Goal: Transaction & Acquisition: Purchase product/service

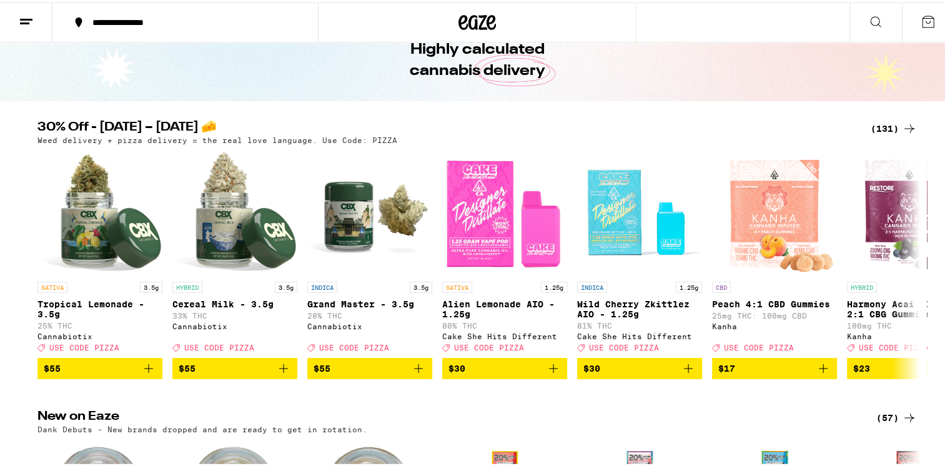
scroll to position [125, 0]
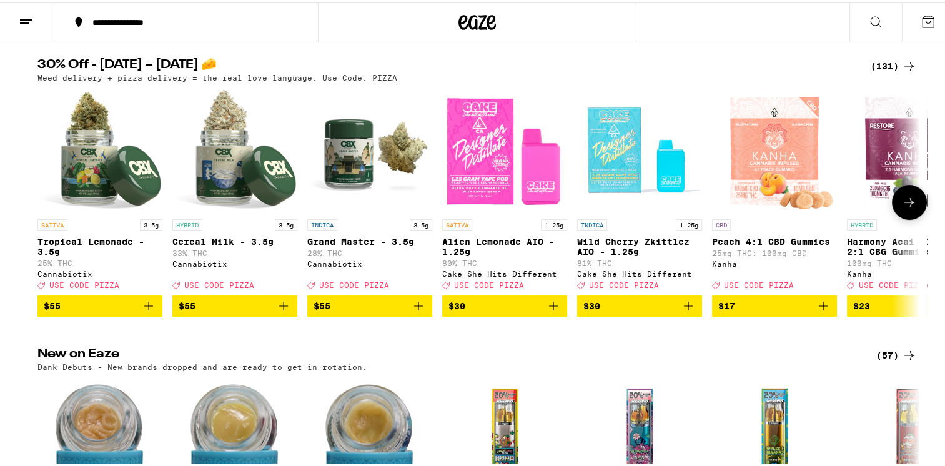
click at [634, 311] on span "$30" at bounding box center [639, 303] width 112 height 15
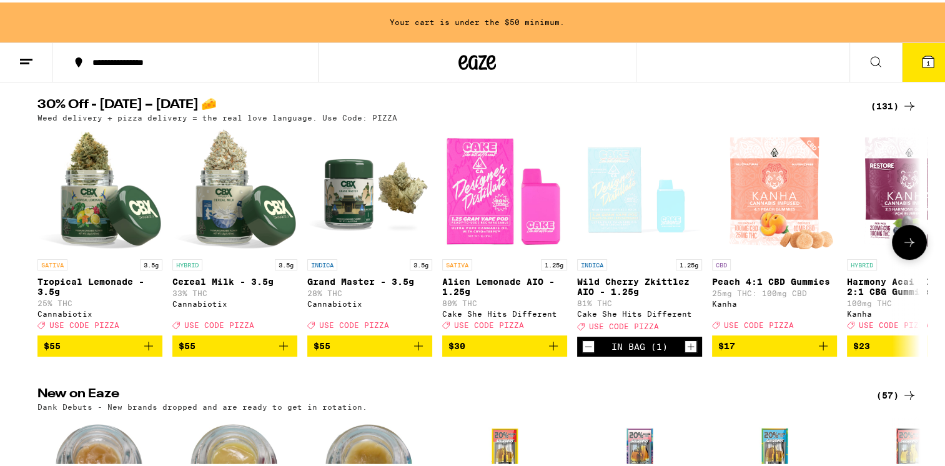
scroll to position [165, 0]
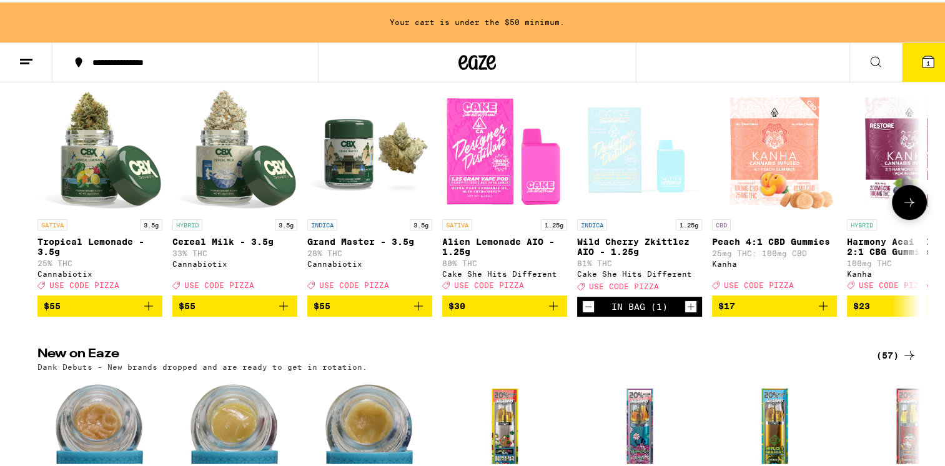
click at [908, 206] on icon at bounding box center [909, 199] width 15 height 15
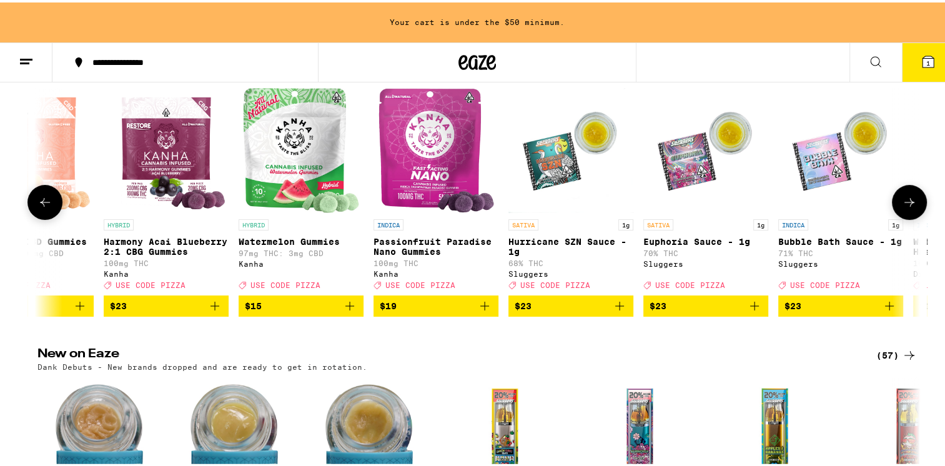
click at [908, 206] on icon at bounding box center [909, 199] width 15 height 15
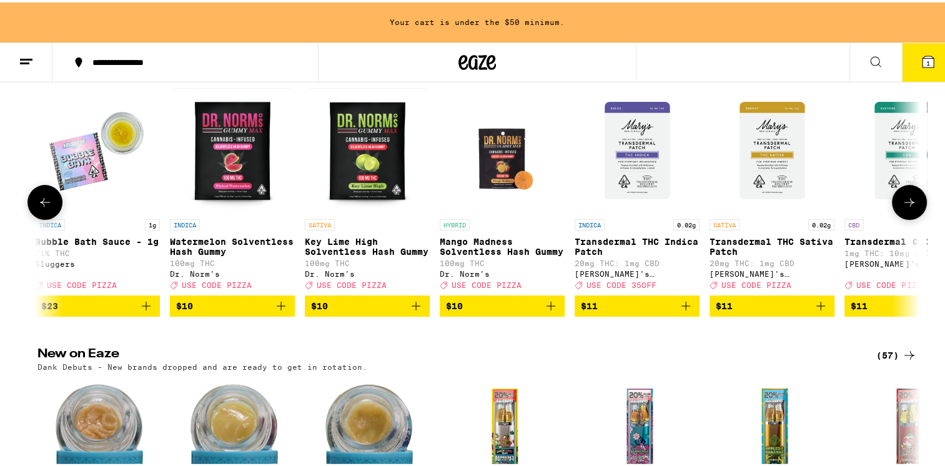
click at [908, 206] on icon at bounding box center [909, 199] width 15 height 15
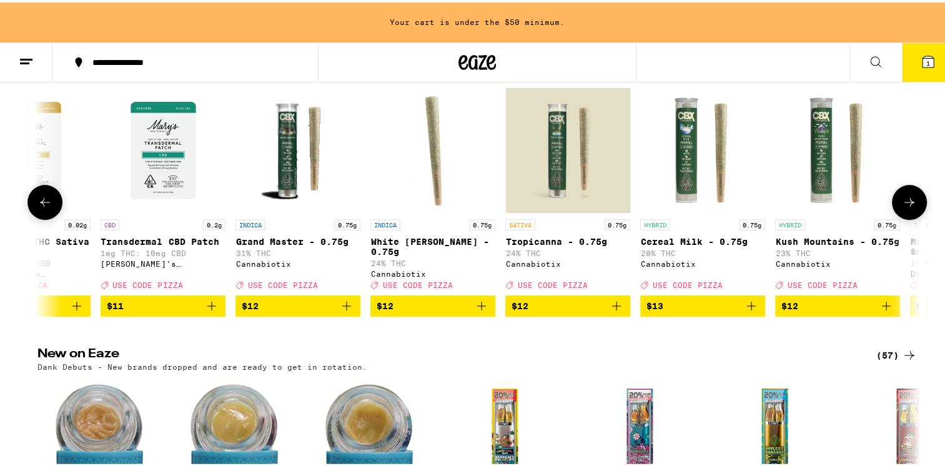
click at [908, 206] on icon at bounding box center [909, 199] width 15 height 15
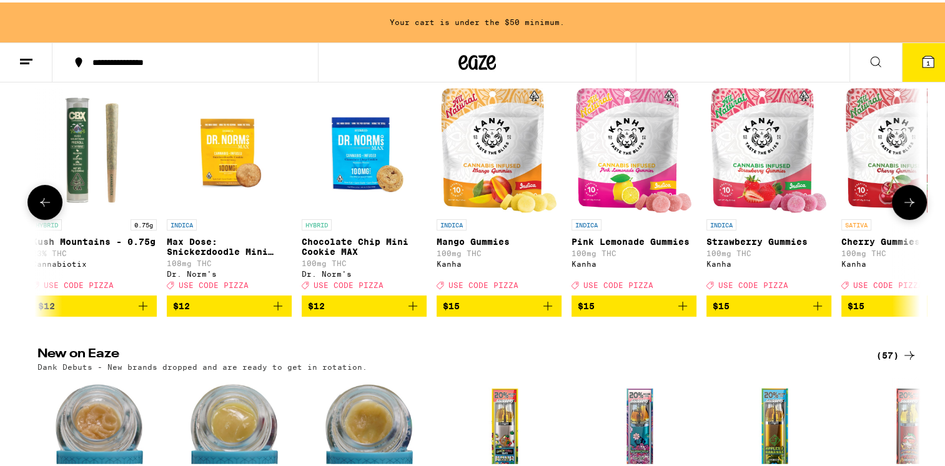
click at [908, 206] on icon at bounding box center [909, 199] width 15 height 15
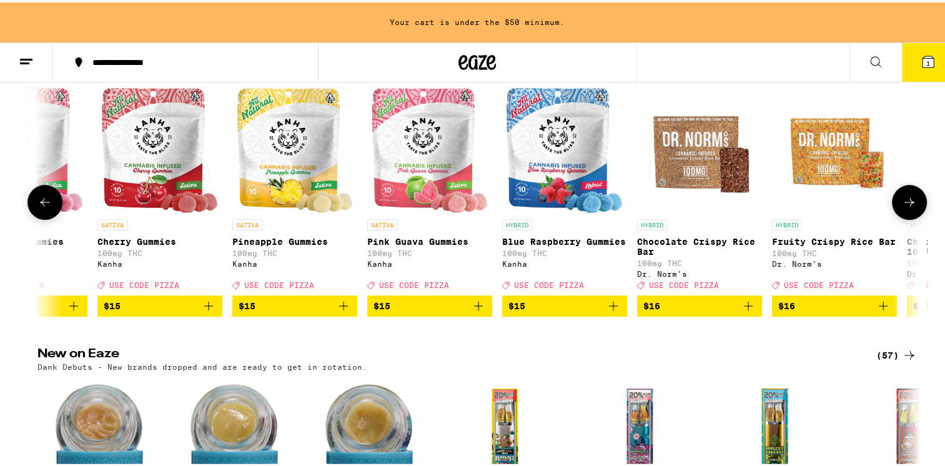
click at [908, 204] on icon at bounding box center [909, 199] width 10 height 9
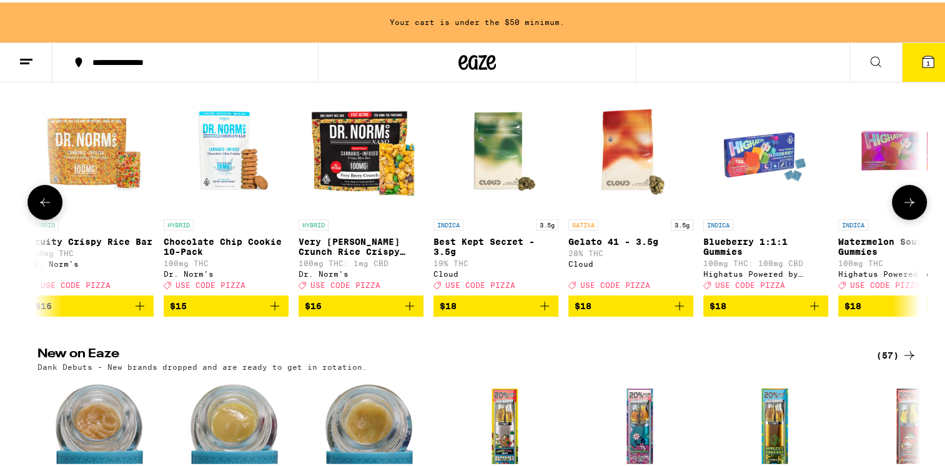
click at [908, 204] on icon at bounding box center [909, 199] width 15 height 15
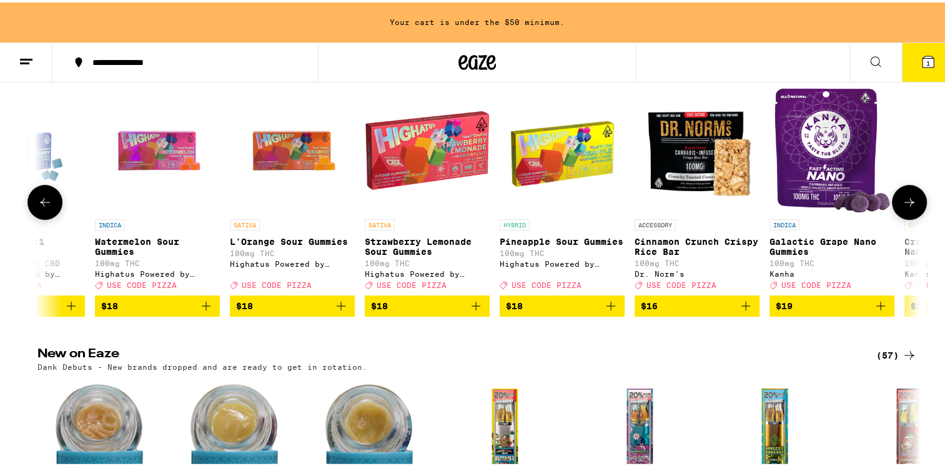
click at [904, 200] on icon at bounding box center [909, 199] width 15 height 15
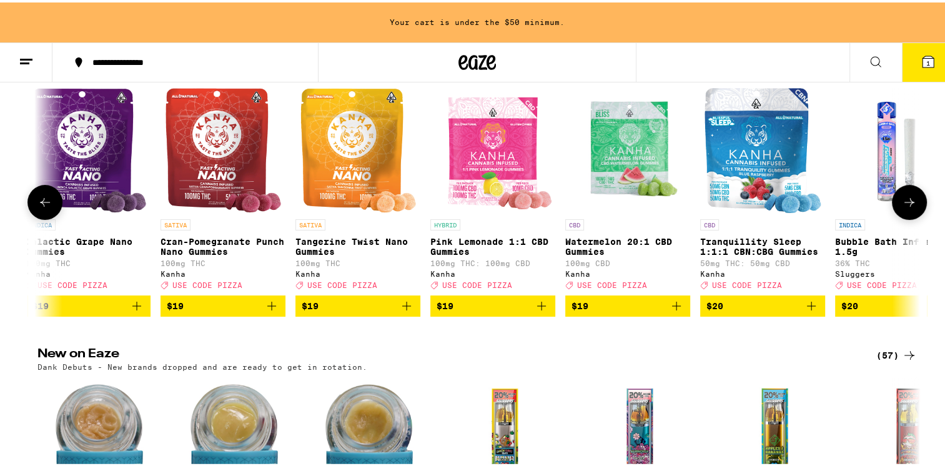
click at [904, 200] on icon at bounding box center [909, 199] width 15 height 15
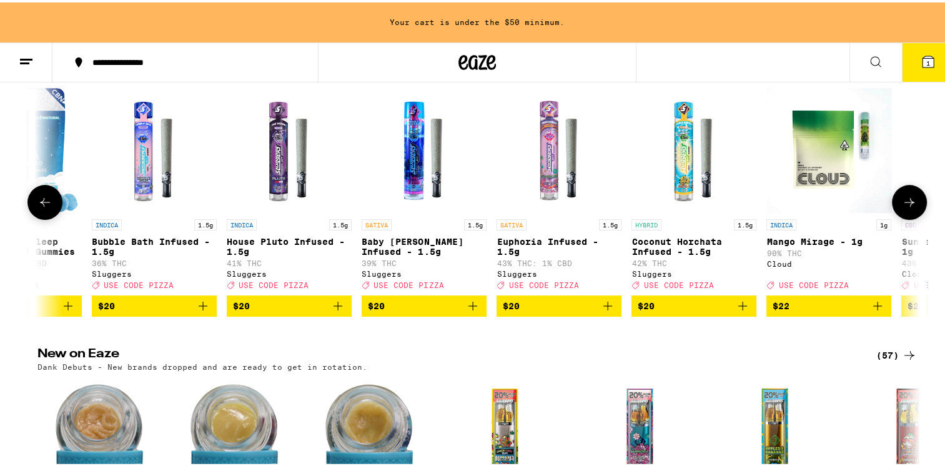
click at [907, 189] on button at bounding box center [909, 199] width 35 height 35
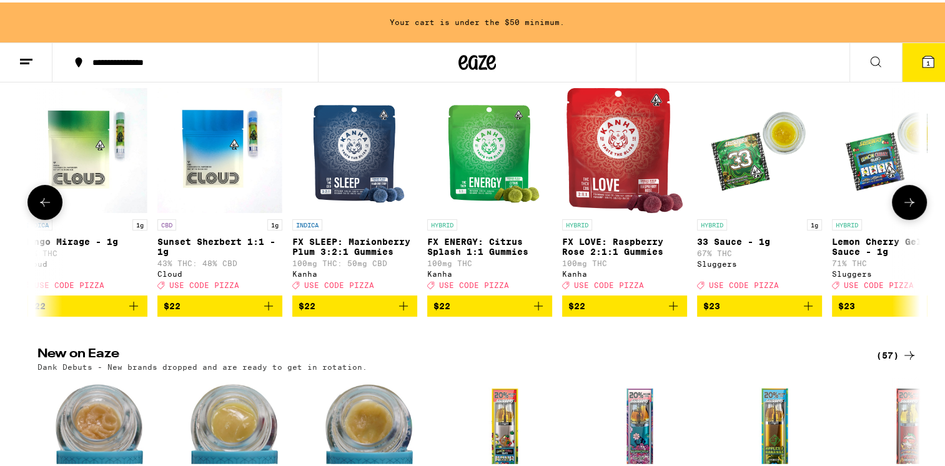
click at [899, 214] on button at bounding box center [909, 199] width 35 height 35
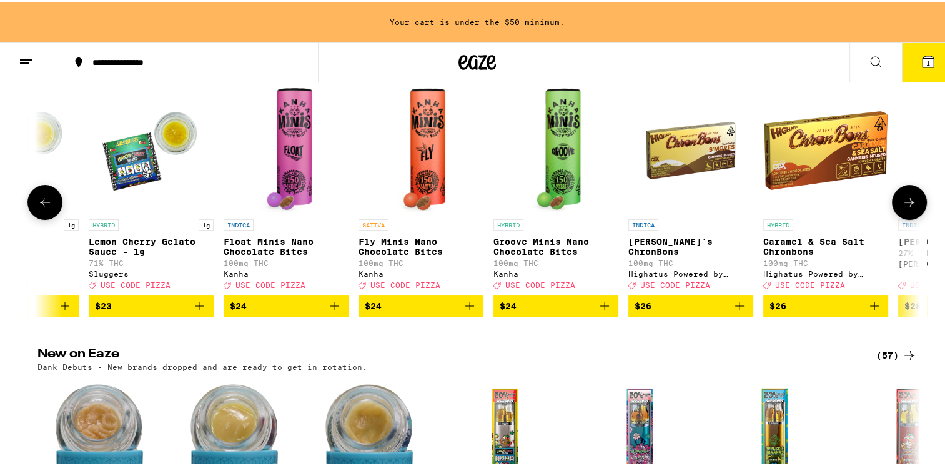
click at [903, 207] on icon at bounding box center [909, 199] width 15 height 15
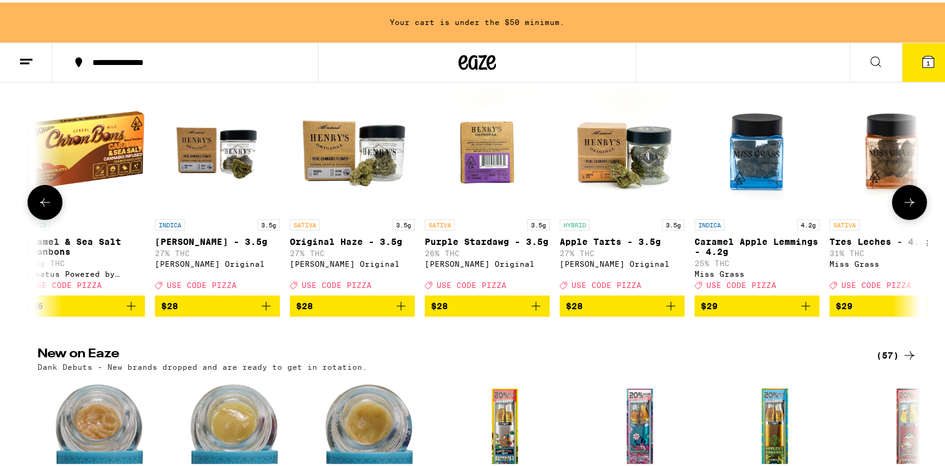
click at [907, 206] on icon at bounding box center [909, 199] width 15 height 15
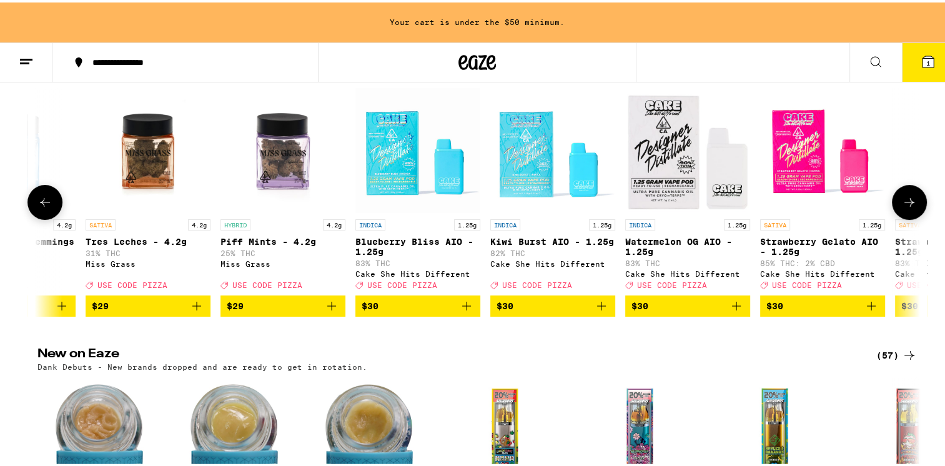
click at [427, 311] on span "$30" at bounding box center [418, 303] width 112 height 15
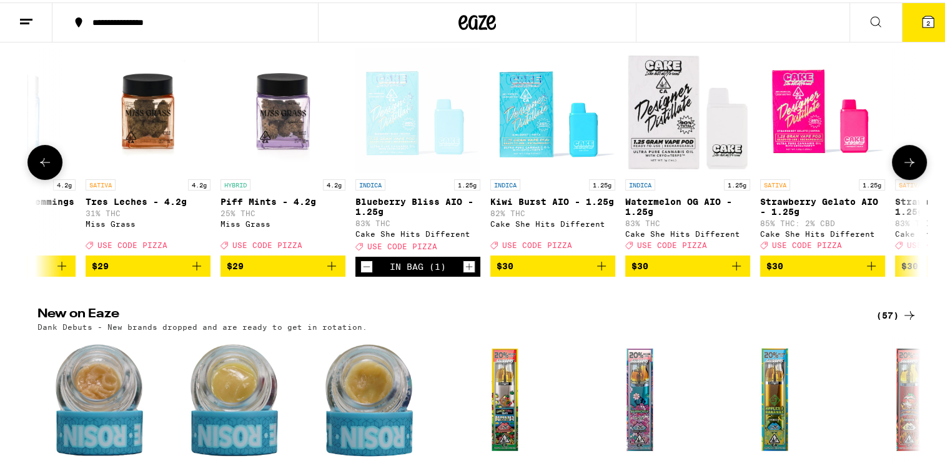
scroll to position [125, 0]
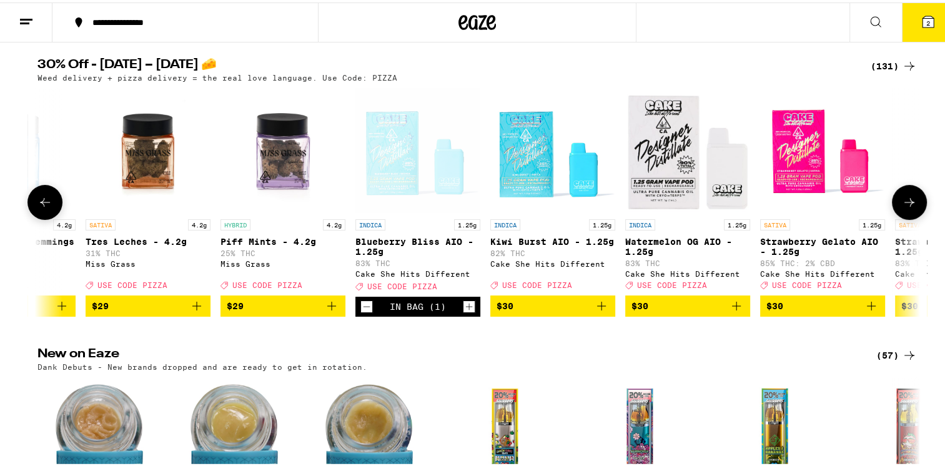
click at [909, 207] on icon at bounding box center [909, 199] width 15 height 15
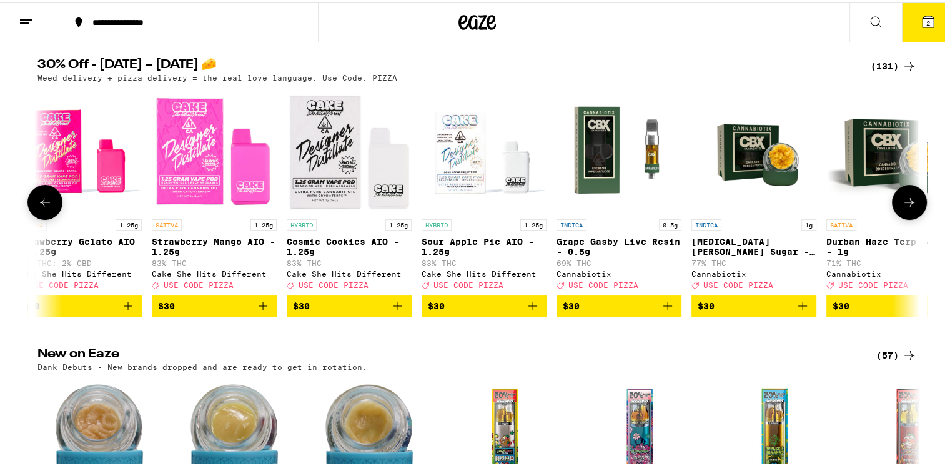
click at [908, 204] on icon at bounding box center [909, 199] width 10 height 9
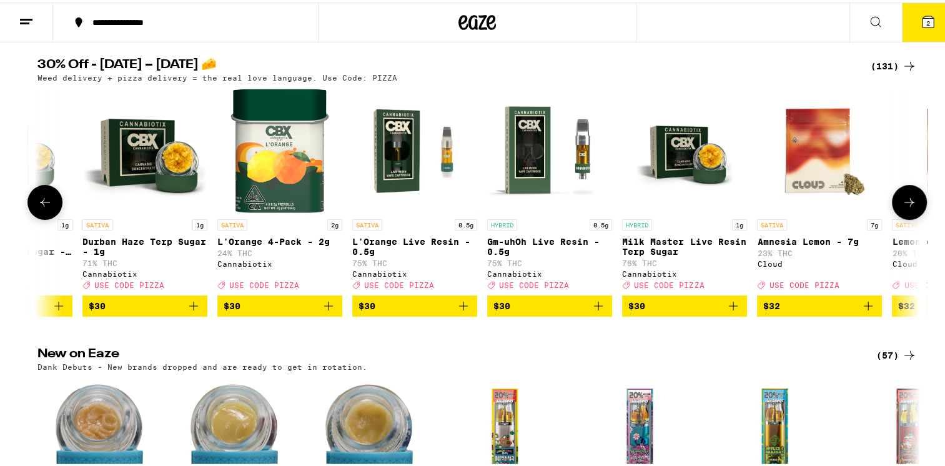
click at [908, 204] on icon at bounding box center [909, 199] width 10 height 9
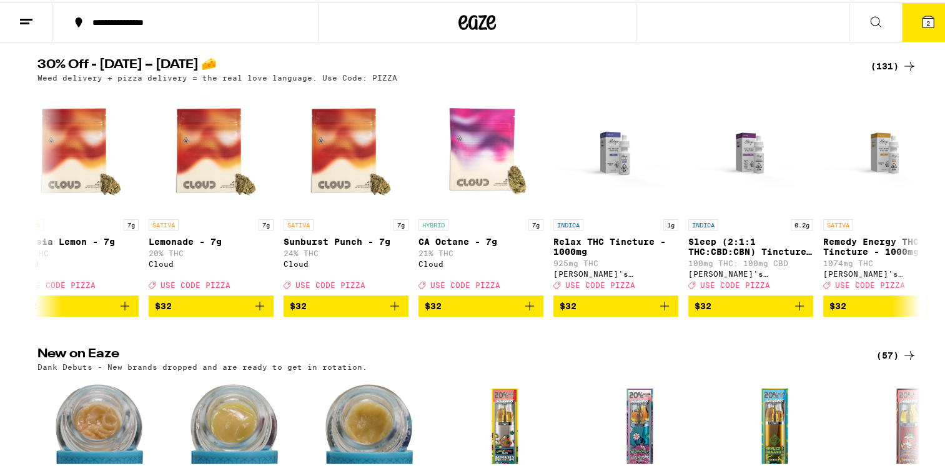
click at [881, 62] on div "(131)" at bounding box center [894, 63] width 46 height 15
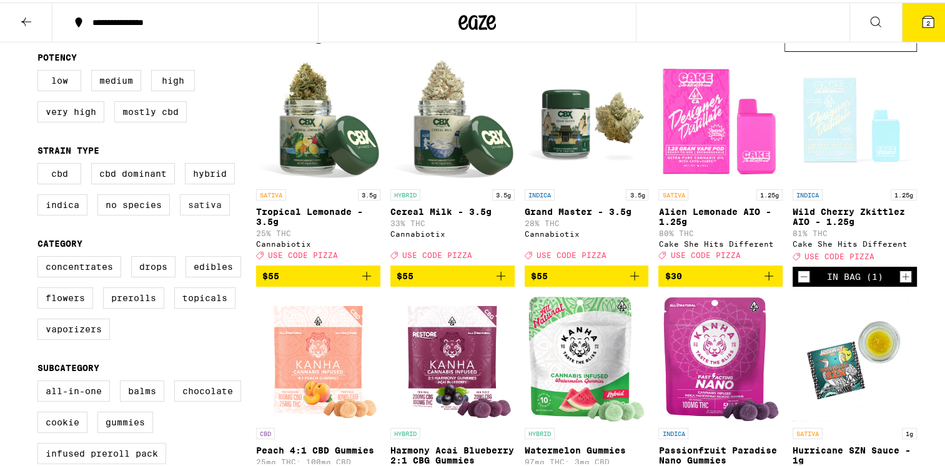
scroll to position [187, 0]
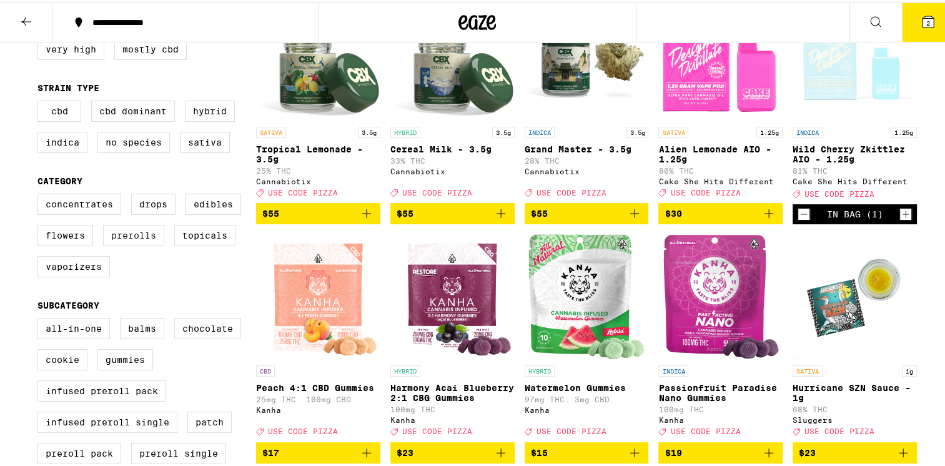
click at [120, 238] on label "Prerolls" at bounding box center [133, 232] width 61 height 21
drag, startPoint x: 120, startPoint y: 238, endPoint x: 145, endPoint y: 244, distance: 25.6
click at [145, 244] on label "Prerolls" at bounding box center [133, 232] width 61 height 21
click at [41, 194] on input "Prerolls" at bounding box center [40, 193] width 1 height 1
checkbox input "true"
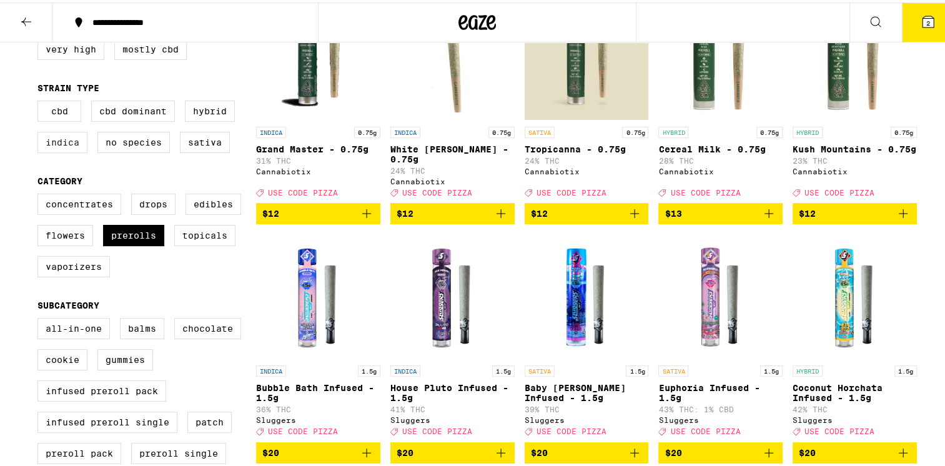
click at [62, 144] on label "Indica" at bounding box center [62, 139] width 50 height 21
click at [41, 101] on input "Indica" at bounding box center [40, 100] width 1 height 1
checkbox input "true"
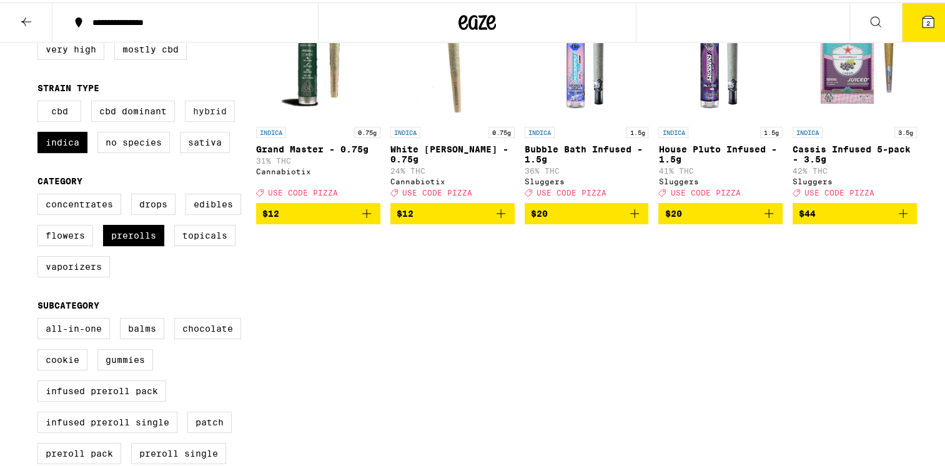
click at [203, 111] on label "Hybrid" at bounding box center [210, 108] width 50 height 21
click at [41, 101] on input "Hybrid" at bounding box center [40, 100] width 1 height 1
checkbox input "true"
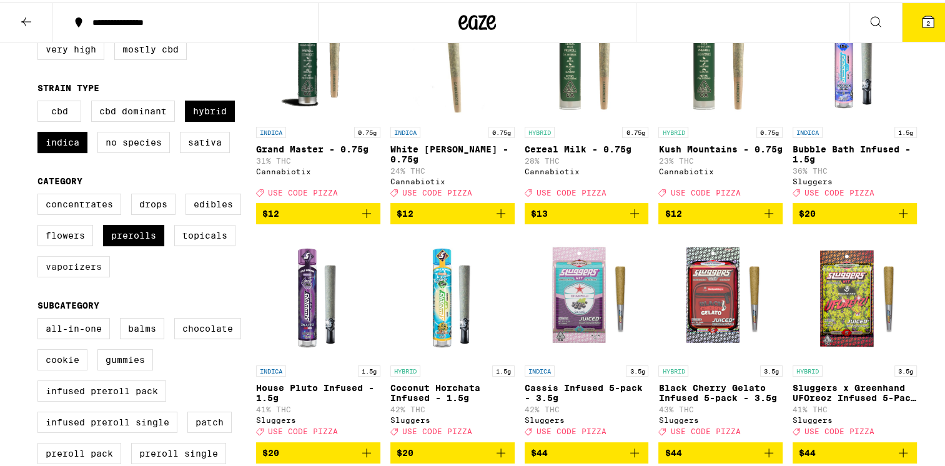
click at [77, 273] on label "Vaporizers" at bounding box center [73, 264] width 72 height 21
click at [41, 194] on input "Vaporizers" at bounding box center [40, 193] width 1 height 1
checkbox input "true"
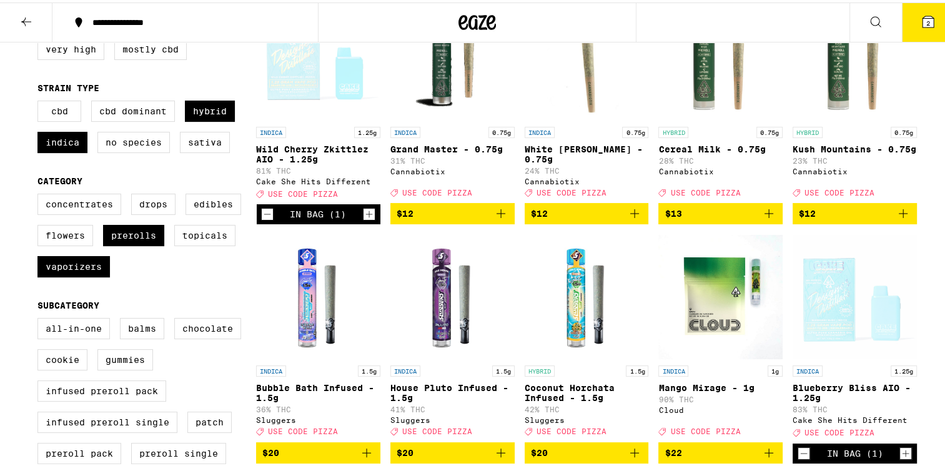
scroll to position [250, 0]
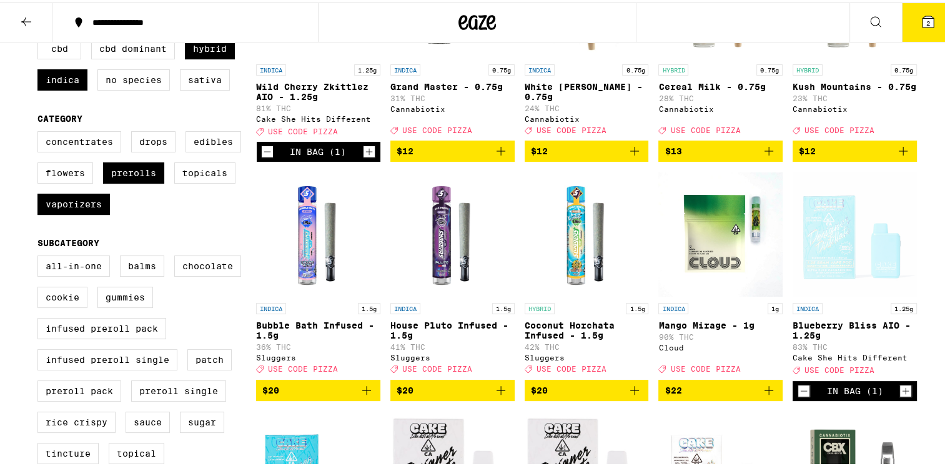
click at [262, 155] on icon "Decrement" at bounding box center [267, 149] width 11 height 15
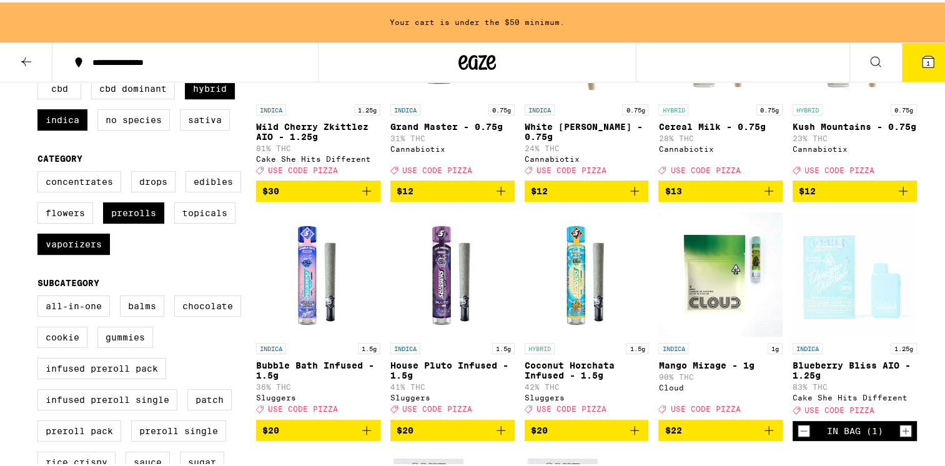
scroll to position [562, 0]
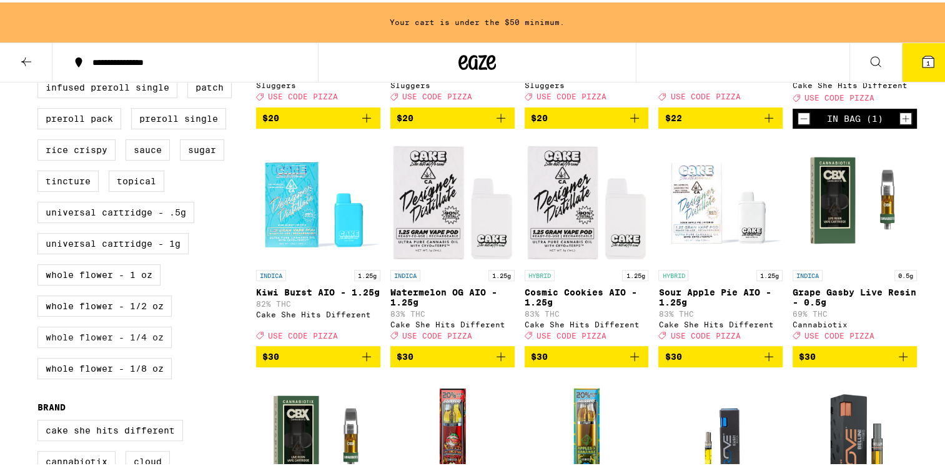
click at [87, 345] on label "Whole Flower - 1/4 oz" at bounding box center [104, 334] width 134 height 21
checkbox input "true"
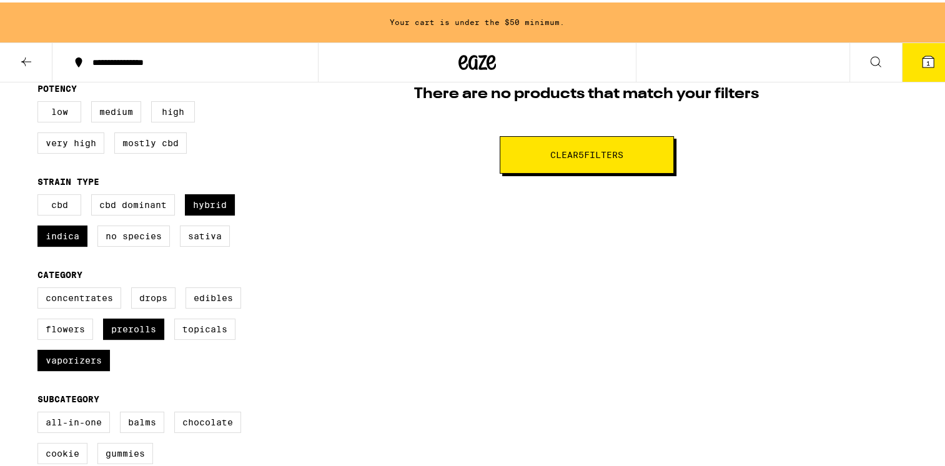
scroll to position [9, 0]
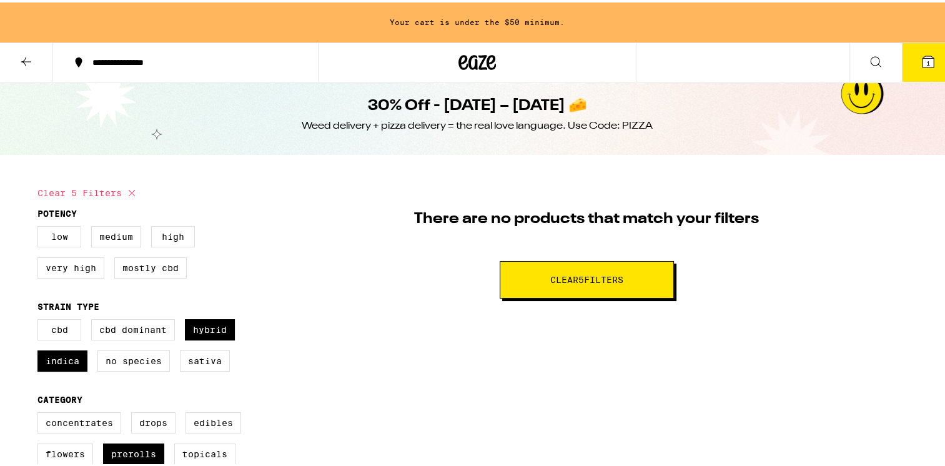
drag, startPoint x: 611, startPoint y: 281, endPoint x: 592, endPoint y: 282, distance: 18.8
click at [606, 284] on button "Clear 5 filter s" at bounding box center [587, 277] width 174 height 37
checkbox input "false"
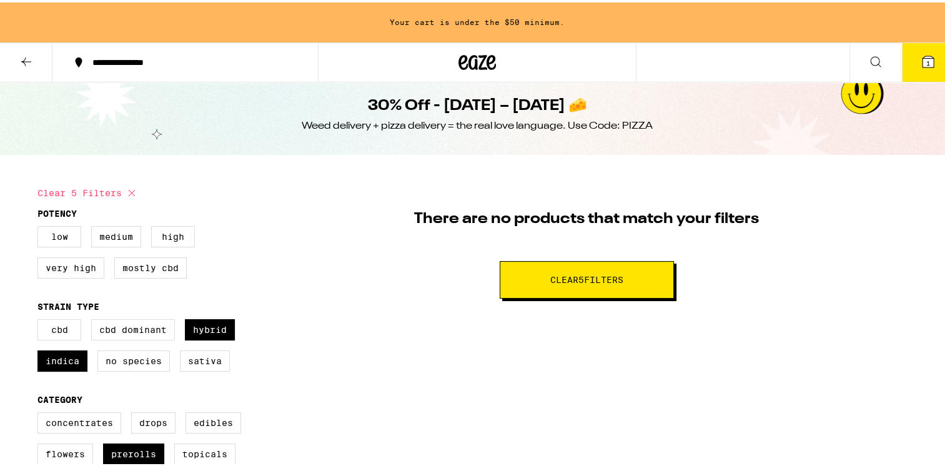
checkbox input "false"
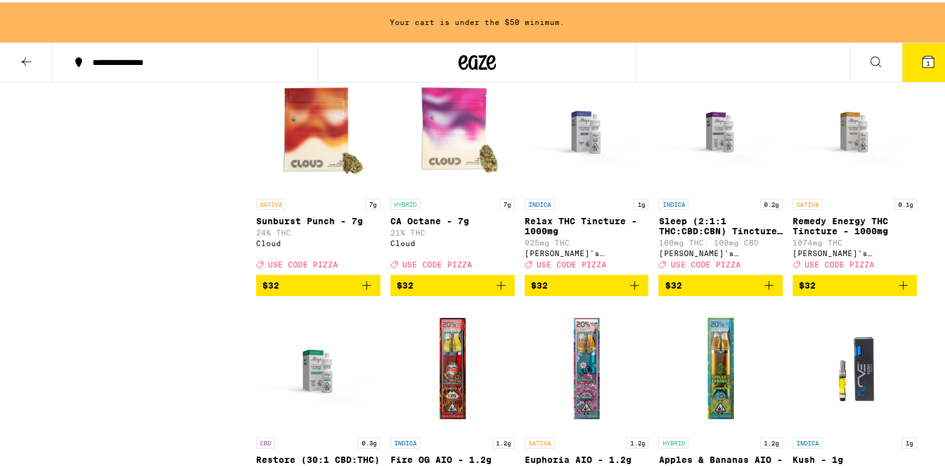
scroll to position [4755, 0]
